Goal: Information Seeking & Learning: Learn about a topic

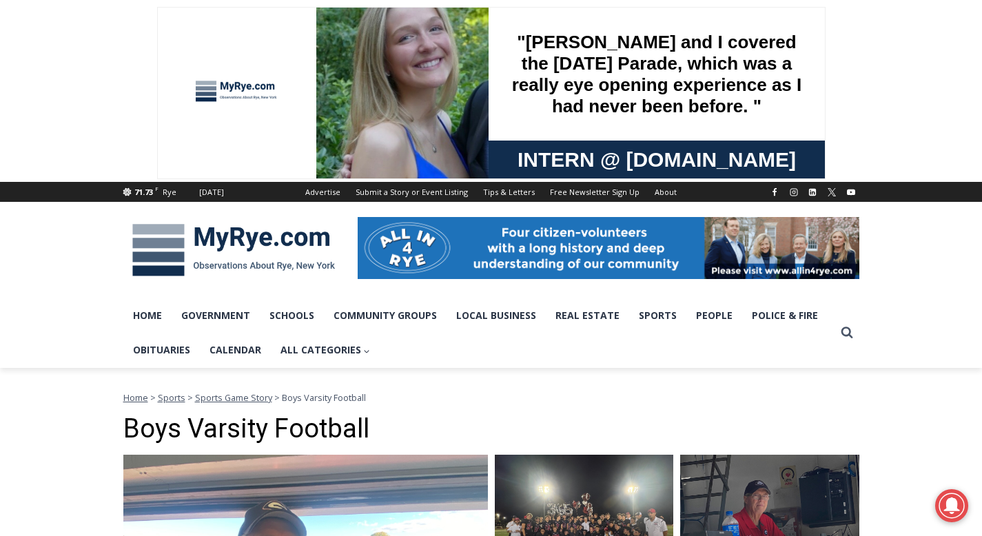
scroll to position [28, 0]
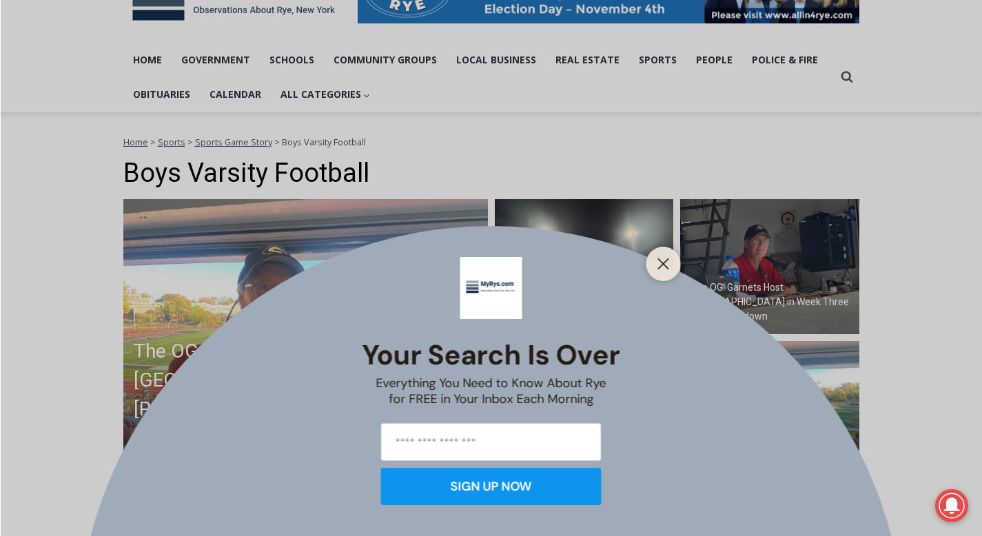
scroll to position [331, 0]
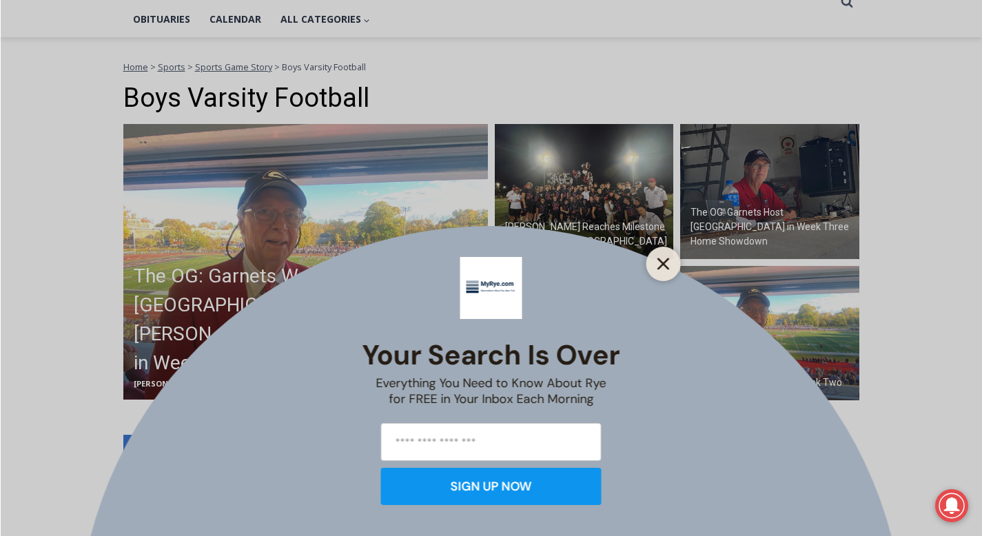
click at [657, 254] on button "Close" at bounding box center [663, 263] width 19 height 19
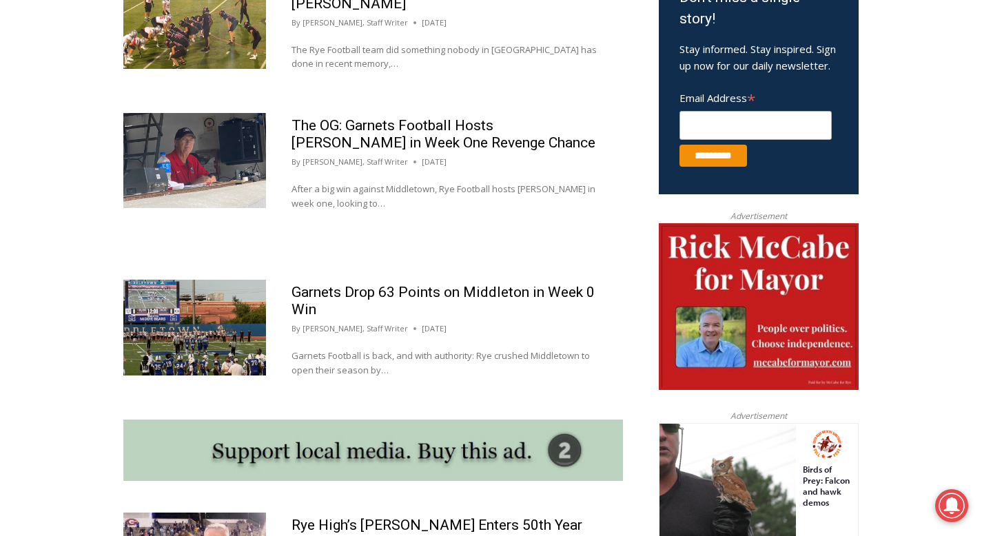
scroll to position [882, 0]
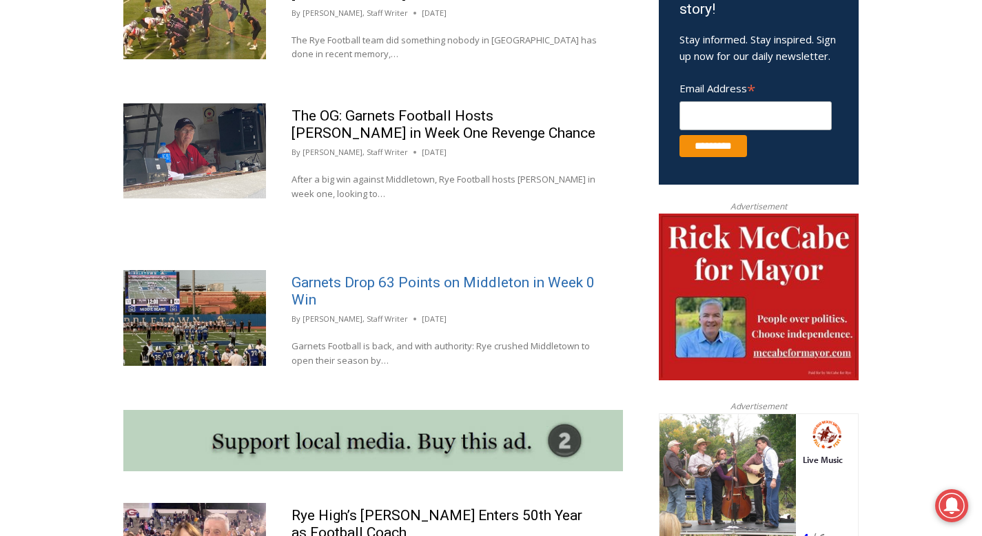
click at [504, 283] on link "Garnets Drop 63 Points on Middleton in Week 0 Win" at bounding box center [443, 291] width 303 height 34
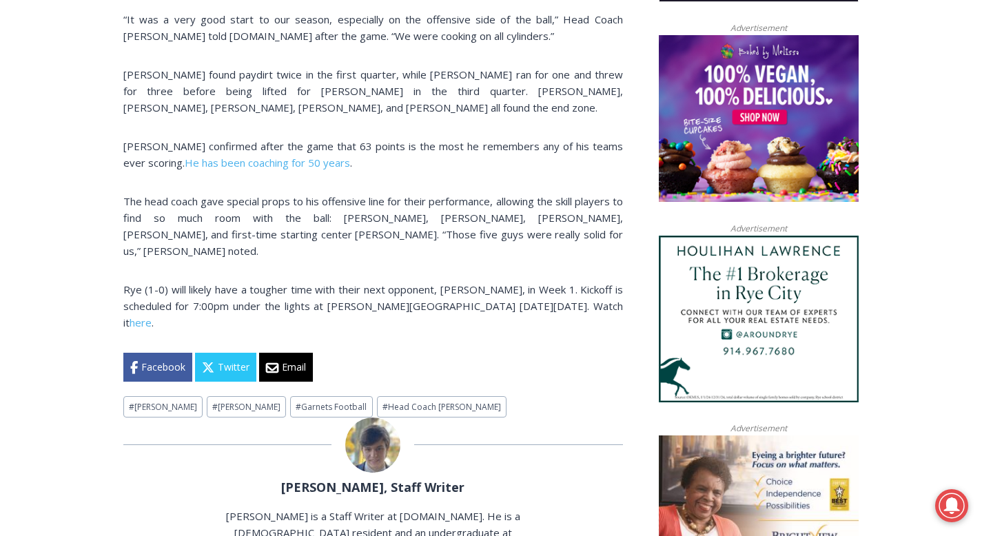
scroll to position [1103, 0]
